Goal: Information Seeking & Learning: Check status

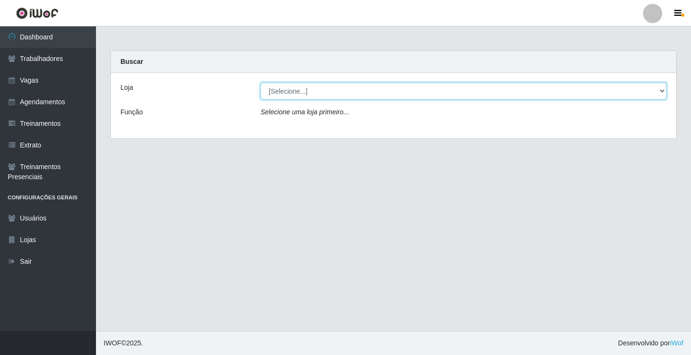
click at [348, 96] on select "[Selecione...] Supermercado VOLLET" at bounding box center [464, 91] width 406 height 17
select select "72"
click at [261, 83] on select "[Selecione...] Supermercado VOLLET" at bounding box center [464, 91] width 406 height 17
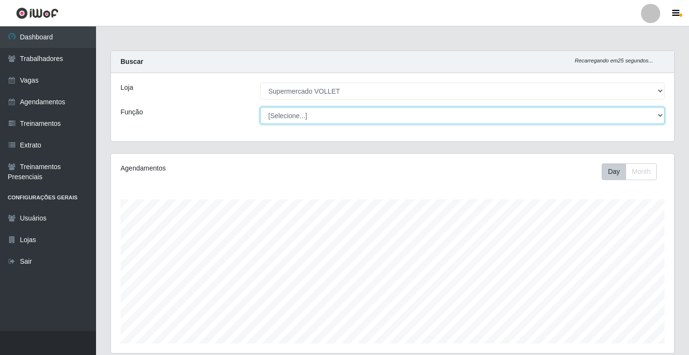
click at [365, 116] on select "[Selecione...] ASG ASG + ASG ++ Embalador Embalador + Embalador ++ Repositor Re…" at bounding box center [462, 115] width 404 height 17
drag, startPoint x: 365, startPoint y: 116, endPoint x: 376, endPoint y: 121, distance: 12.2
click at [365, 116] on select "[Selecione...] ASG ASG + ASG ++ Embalador Embalador + Embalador ++ Repositor Re…" at bounding box center [462, 115] width 404 height 17
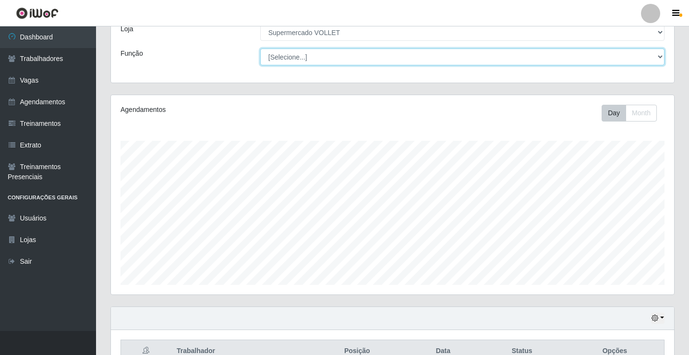
scroll to position [112, 0]
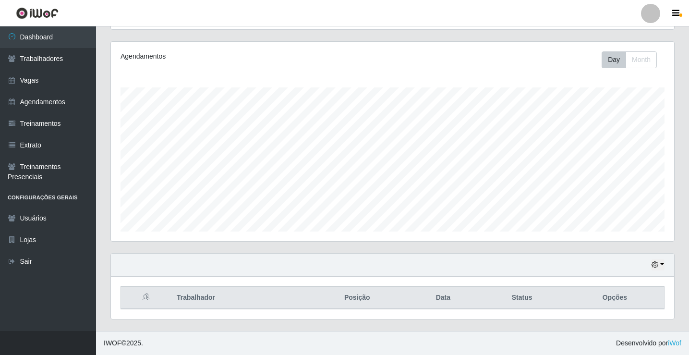
click at [660, 259] on div "Hoje 1 dia 3 dias 1 Semana Não encerrados" at bounding box center [392, 264] width 563 height 23
drag, startPoint x: 658, startPoint y: 262, endPoint x: 646, endPoint y: 267, distance: 13.1
click at [658, 262] on button "button" at bounding box center [657, 264] width 13 height 11
click at [624, 232] on button "1 Semana" at bounding box center [626, 229] width 76 height 20
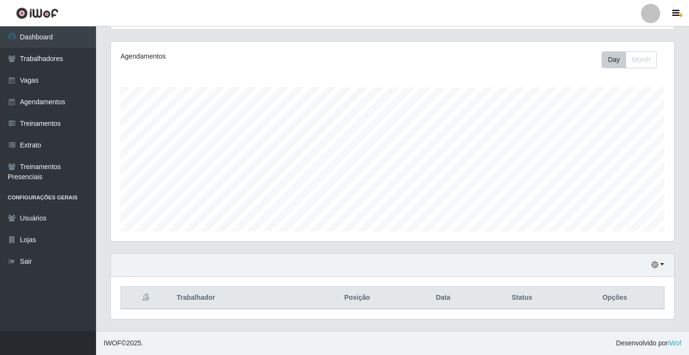
click at [668, 257] on div "Hoje 1 dia 3 dias 1 Semana Não encerrados" at bounding box center [392, 264] width 563 height 23
click at [663, 262] on button "button" at bounding box center [657, 264] width 13 height 11
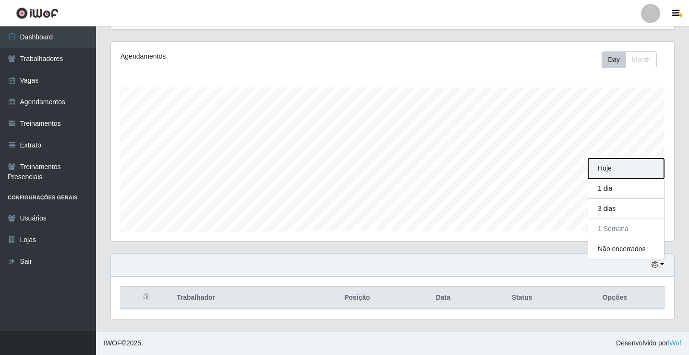
click at [615, 171] on button "Hoje" at bounding box center [626, 168] width 76 height 20
